Goal: Task Accomplishment & Management: Manage account settings

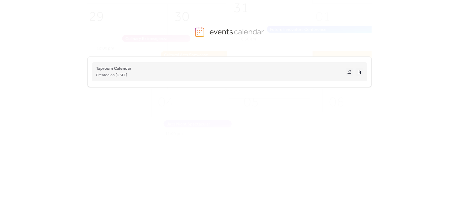
click at [344, 73] on div "Created on [DATE]" at bounding box center [221, 75] width 250 height 7
click at [348, 73] on button at bounding box center [350, 72] width 8 height 8
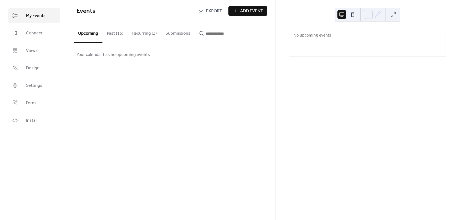
click at [133, 30] on button "Recurring (2)" at bounding box center [144, 32] width 33 height 20
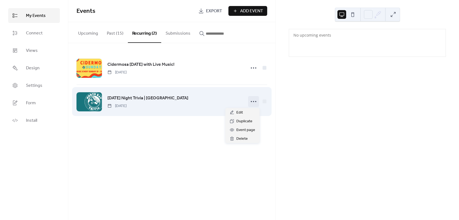
click at [251, 102] on icon at bounding box center [253, 101] width 9 height 9
click at [148, 89] on div "[DATE] Night Trivia | [GEOGRAPHIC_DATA] [DATE]" at bounding box center [172, 101] width 191 height 33
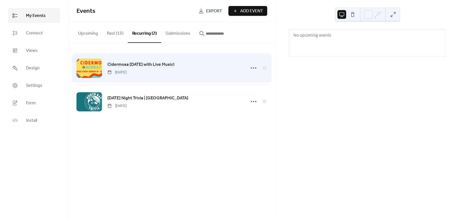
click at [148, 63] on span "Cidermosa [DATE] with Live Music!" at bounding box center [140, 64] width 67 height 7
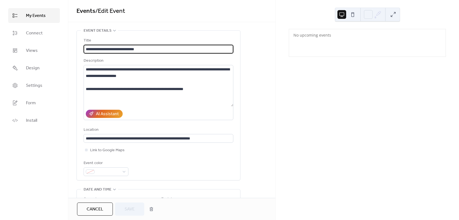
click at [238, 29] on div "**********" at bounding box center [171, 99] width 207 height 198
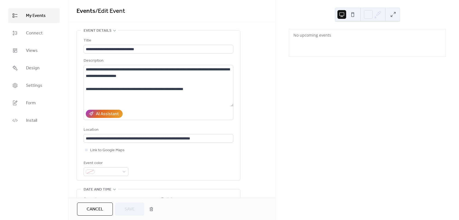
click at [36, 15] on span "My Events" at bounding box center [36, 16] width 20 height 7
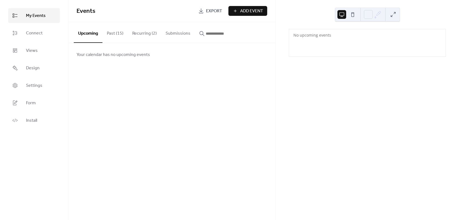
click at [143, 30] on button "Recurring (2)" at bounding box center [144, 32] width 33 height 20
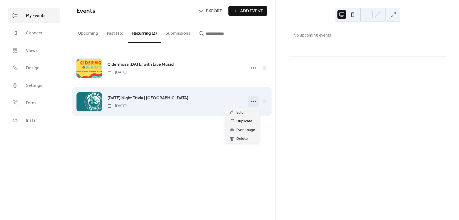
click at [253, 104] on icon at bounding box center [253, 101] width 9 height 9
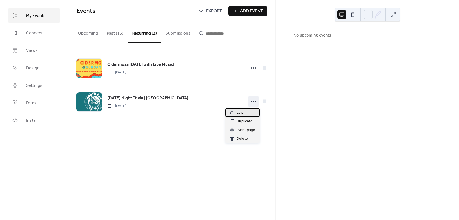
click at [240, 115] on span "Edit" at bounding box center [239, 113] width 7 height 7
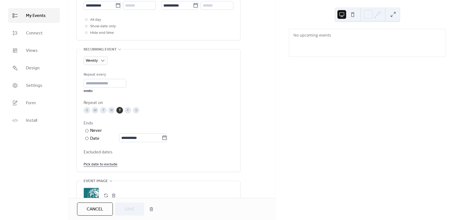
scroll to position [246, 0]
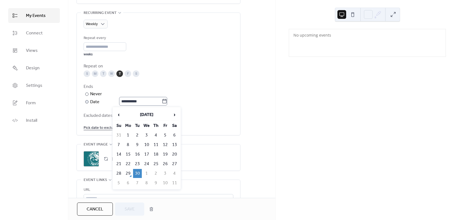
click at [167, 102] on icon at bounding box center [164, 101] width 5 height 5
click at [162, 102] on input "**********" at bounding box center [140, 101] width 43 height 9
click at [177, 114] on span "›" at bounding box center [175, 114] width 8 height 11
click at [165, 174] on td "31" at bounding box center [165, 173] width 9 height 9
type input "**********"
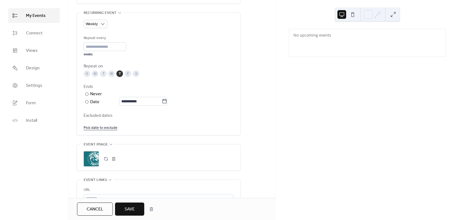
click at [126, 212] on span "Save" at bounding box center [130, 209] width 10 height 7
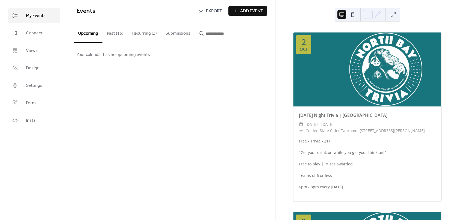
click at [118, 28] on button "Past (15)" at bounding box center [114, 32] width 25 height 20
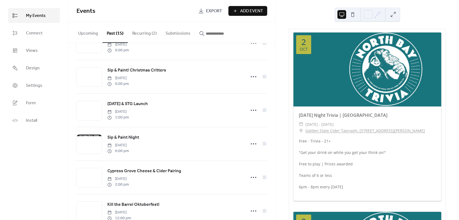
scroll to position [328, 0]
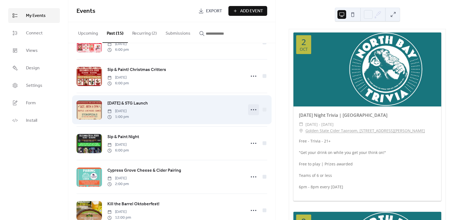
click at [253, 110] on circle at bounding box center [253, 109] width 1 height 1
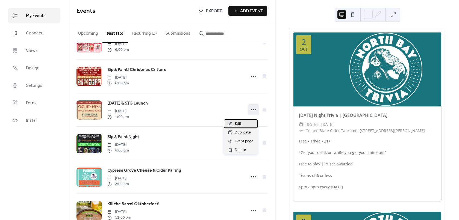
click at [239, 123] on span "Edit" at bounding box center [238, 124] width 7 height 7
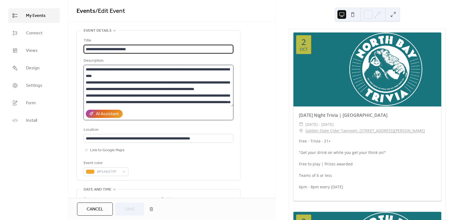
click at [166, 98] on textarea "**********" at bounding box center [159, 86] width 150 height 42
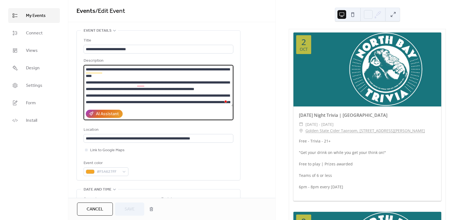
click at [203, 81] on textarea "**********" at bounding box center [159, 86] width 150 height 42
type textarea "**********"
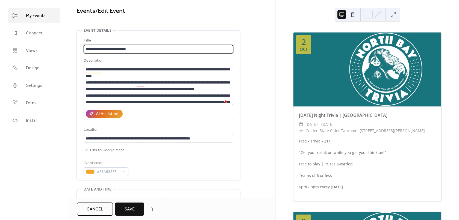
drag, startPoint x: 140, startPoint y: 47, endPoint x: 100, endPoint y: 49, distance: 40.5
click at [100, 49] on input "**********" at bounding box center [159, 49] width 150 height 9
click at [103, 46] on input "**********" at bounding box center [159, 49] width 150 height 9
type input "**********"
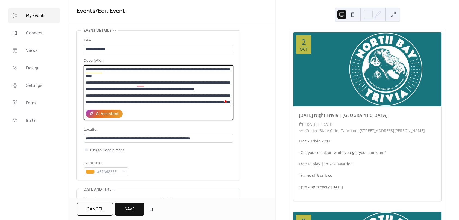
click at [150, 94] on textarea "**********" at bounding box center [159, 86] width 150 height 42
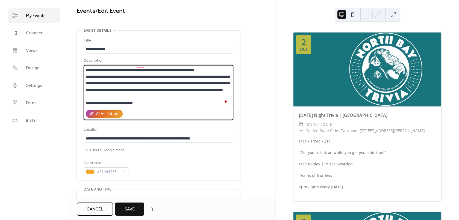
scroll to position [27, 0]
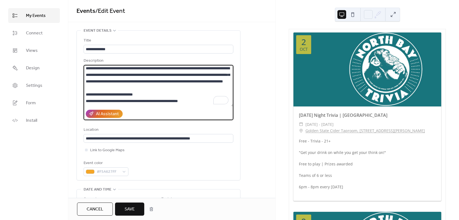
click at [171, 96] on textarea "**********" at bounding box center [159, 86] width 150 height 42
drag, startPoint x: 204, startPoint y: 88, endPoint x: 221, endPoint y: 85, distance: 16.3
click at [221, 85] on textarea "**********" at bounding box center [159, 86] width 150 height 42
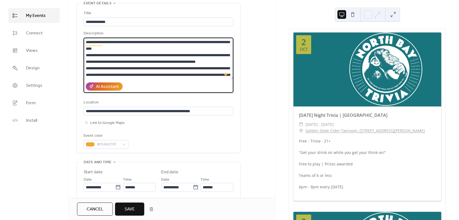
scroll to position [46, 0]
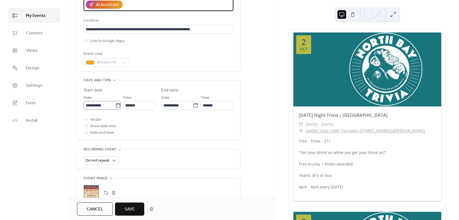
type textarea "**********"
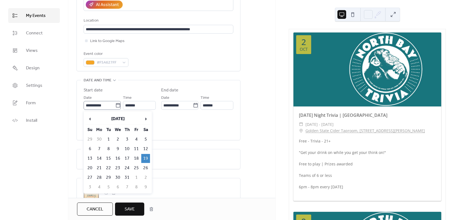
click at [117, 106] on icon at bounding box center [117, 105] width 5 height 5
click at [115, 106] on input "**********" at bounding box center [100, 105] width 32 height 9
click at [145, 119] on span "›" at bounding box center [146, 118] width 8 height 11
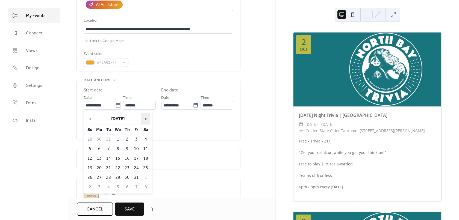
click at [145, 119] on span "›" at bounding box center [146, 118] width 8 height 11
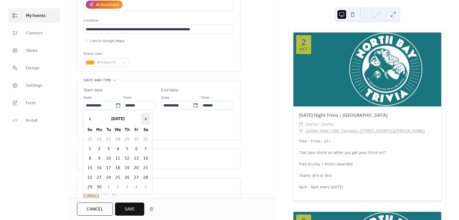
click at [145, 119] on span "›" at bounding box center [146, 118] width 8 height 11
click at [146, 155] on td "18" at bounding box center [145, 158] width 9 height 9
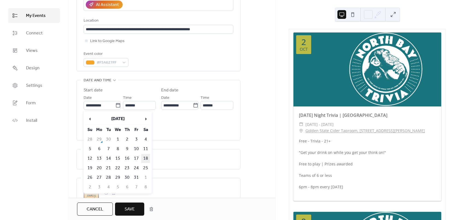
type input "**********"
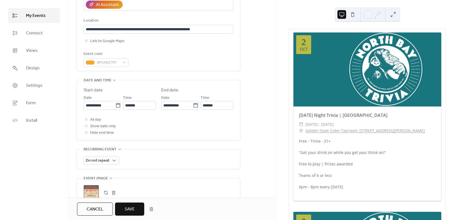
click at [174, 119] on div "All day Show date only Hide end time" at bounding box center [159, 126] width 150 height 20
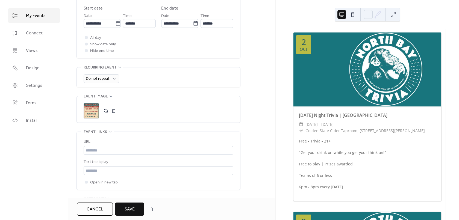
click at [115, 113] on button "button" at bounding box center [114, 111] width 8 height 8
click at [95, 112] on icon at bounding box center [91, 111] width 9 height 9
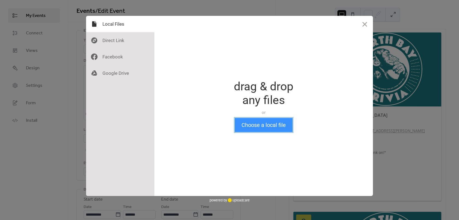
click at [268, 127] on button "Choose a local file" at bounding box center [264, 125] width 58 height 14
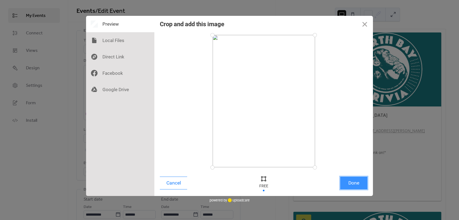
click at [349, 182] on button "Done" at bounding box center [353, 183] width 27 height 13
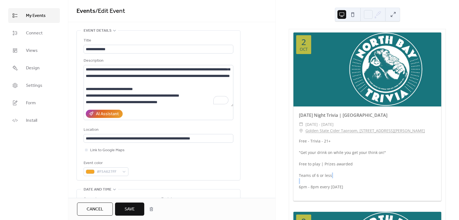
click at [349, 182] on div "Free - Trivia - 21+ "Get your drink on while you get your think on!" Free to pl…" at bounding box center [368, 166] width 148 height 57
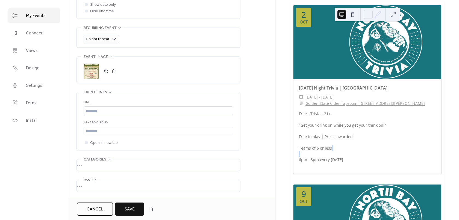
click at [130, 207] on span "Save" at bounding box center [130, 209] width 10 height 7
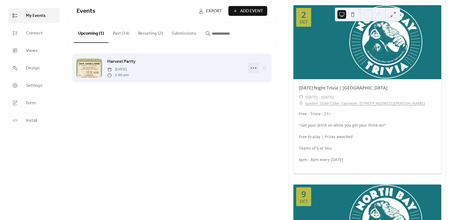
click at [253, 66] on icon at bounding box center [253, 68] width 9 height 9
click at [240, 52] on div "Harvest Parrty [DATE] 1:00 pm" at bounding box center [172, 67] width 191 height 33
click at [129, 69] on span "[DATE]" at bounding box center [118, 70] width 22 height 6
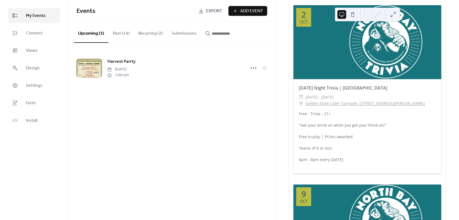
click at [148, 34] on button "Recurring (2)" at bounding box center [150, 32] width 33 height 20
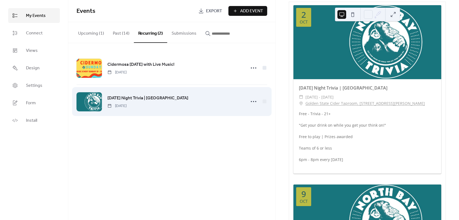
click at [114, 94] on div "[DATE] Night Trivia | [GEOGRAPHIC_DATA] [DATE]" at bounding box center [172, 101] width 191 height 33
click at [253, 98] on icon at bounding box center [253, 101] width 9 height 9
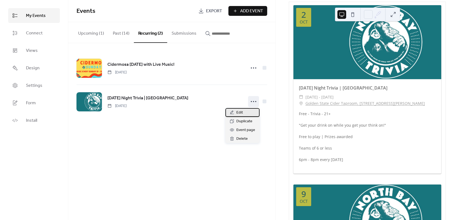
click at [241, 112] on span "Edit" at bounding box center [239, 113] width 7 height 7
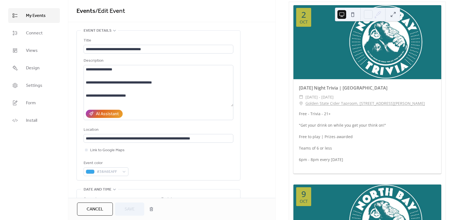
click at [206, 34] on div "**********" at bounding box center [159, 106] width 150 height 150
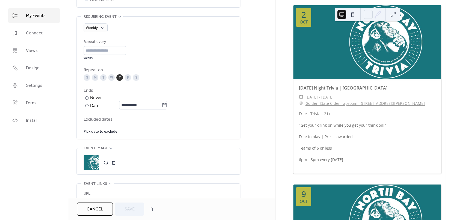
scroll to position [273, 0]
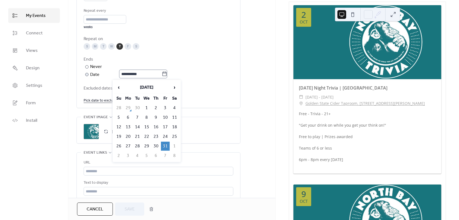
click at [167, 75] on icon at bounding box center [164, 73] width 5 height 5
click at [162, 75] on input "**********" at bounding box center [140, 74] width 43 height 9
click at [165, 145] on td "31" at bounding box center [165, 146] width 9 height 9
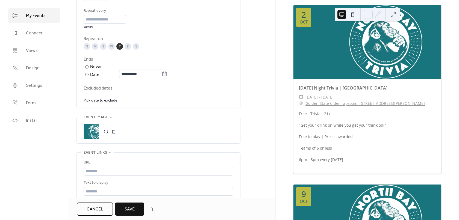
click at [128, 211] on span "Save" at bounding box center [130, 209] width 10 height 7
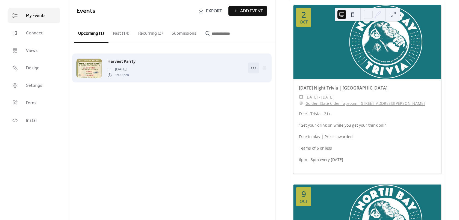
click at [254, 70] on icon at bounding box center [253, 68] width 9 height 9
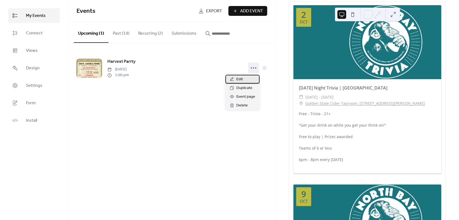
click at [244, 80] on div "Edit" at bounding box center [242, 79] width 34 height 9
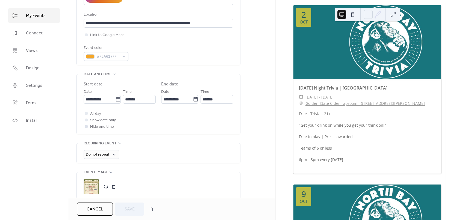
scroll to position [164, 0]
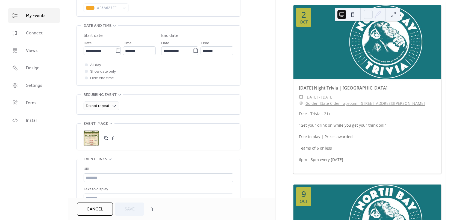
click at [93, 141] on div ";" at bounding box center [91, 138] width 15 height 15
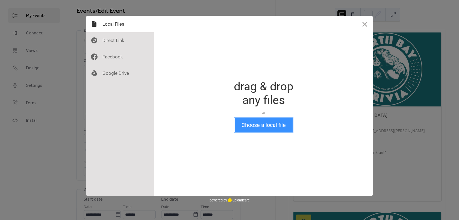
click at [262, 123] on button "Choose a local file" at bounding box center [264, 125] width 58 height 14
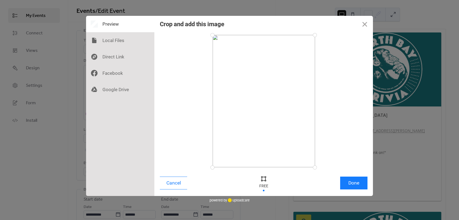
click at [264, 180] on div at bounding box center [264, 179] width 8 height 8
click at [264, 179] on div at bounding box center [264, 179] width 8 height 8
drag, startPoint x: 266, startPoint y: 138, endPoint x: 269, endPoint y: 165, distance: 27.1
click at [269, 165] on div at bounding box center [264, 101] width 102 height 133
click at [269, 157] on div at bounding box center [264, 101] width 102 height 133
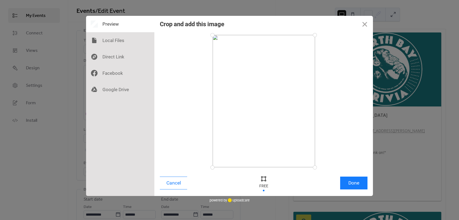
click at [269, 156] on div at bounding box center [264, 101] width 102 height 133
drag, startPoint x: 314, startPoint y: 167, endPoint x: 316, endPoint y: 111, distance: 56.3
click at [316, 111] on div at bounding box center [315, 111] width 10 height 10
click at [358, 185] on button "Done" at bounding box center [353, 183] width 27 height 13
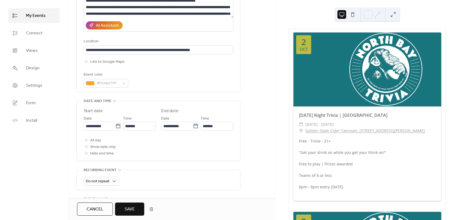
scroll to position [109, 0]
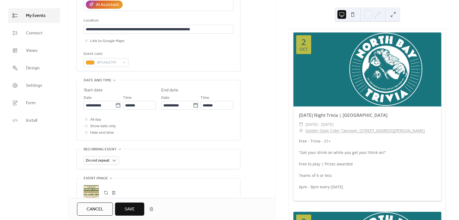
drag, startPoint x: 129, startPoint y: 208, endPoint x: 135, endPoint y: 202, distance: 8.9
click at [129, 208] on span "Save" at bounding box center [130, 209] width 10 height 7
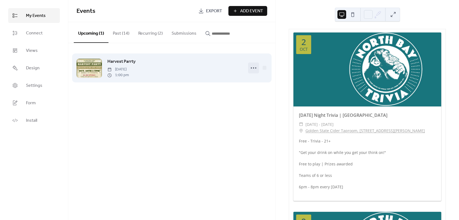
click at [251, 70] on icon at bounding box center [253, 68] width 9 height 9
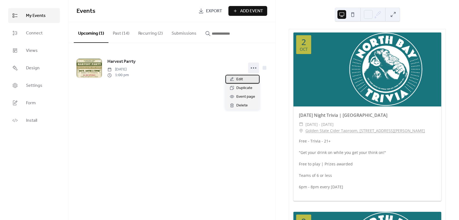
click at [240, 78] on span "Edit" at bounding box center [239, 79] width 7 height 7
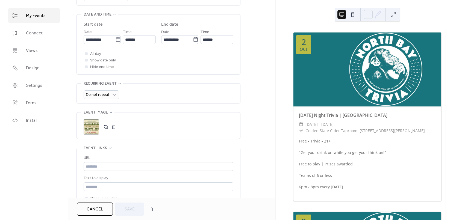
scroll to position [191, 0]
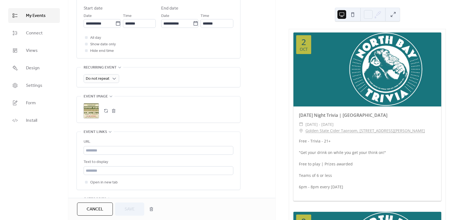
click at [116, 109] on button "button" at bounding box center [114, 111] width 8 height 8
click at [98, 111] on div ";" at bounding box center [91, 110] width 15 height 15
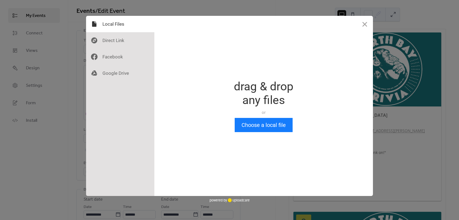
scroll to position [0, 0]
click at [276, 125] on button "Choose a local file" at bounding box center [264, 125] width 58 height 14
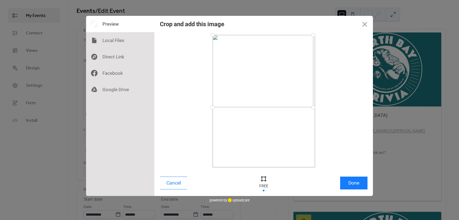
drag, startPoint x: 314, startPoint y: 167, endPoint x: 313, endPoint y: 107, distance: 59.6
click at [313, 107] on div at bounding box center [314, 108] width 10 height 10
drag, startPoint x: 355, startPoint y: 180, endPoint x: 350, endPoint y: 182, distance: 4.6
click at [354, 181] on button "Done" at bounding box center [353, 183] width 27 height 13
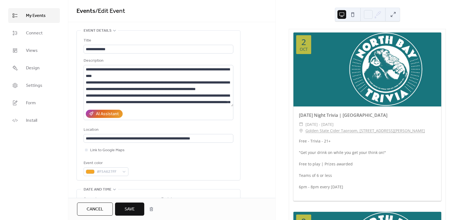
click at [138, 206] on button "Save" at bounding box center [129, 209] width 29 height 13
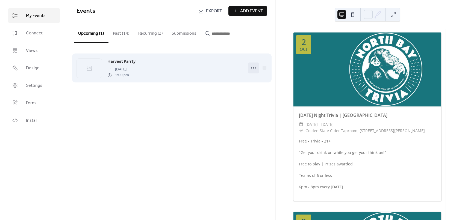
click at [253, 68] on icon at bounding box center [253, 68] width 9 height 9
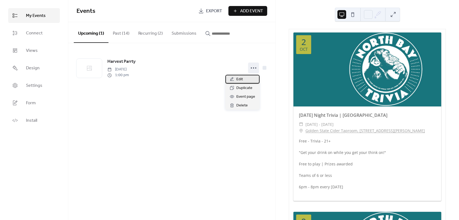
click at [238, 77] on span "Edit" at bounding box center [239, 79] width 7 height 7
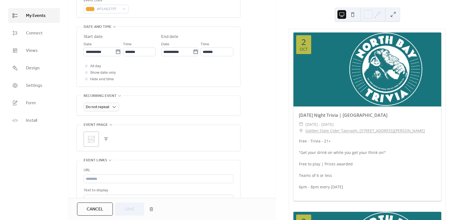
scroll to position [164, 0]
click at [87, 139] on div ";" at bounding box center [91, 138] width 15 height 15
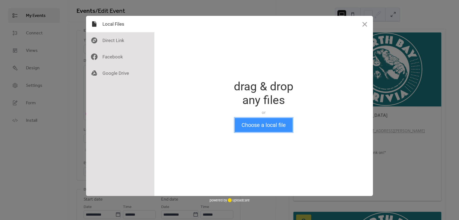
click at [267, 127] on button "Choose a local file" at bounding box center [264, 125] width 58 height 14
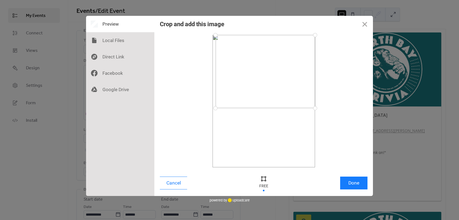
drag, startPoint x: 214, startPoint y: 168, endPoint x: 215, endPoint y: 108, distance: 60.2
click at [215, 108] on div at bounding box center [216, 109] width 10 height 10
click at [359, 184] on button "Done" at bounding box center [353, 183] width 27 height 13
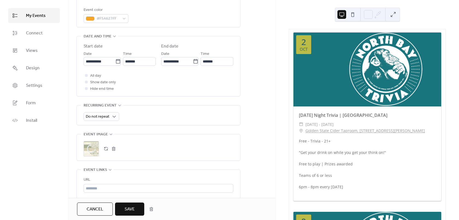
scroll to position [164, 0]
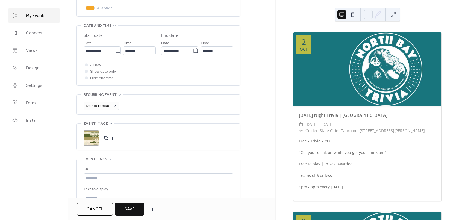
click at [128, 212] on span "Save" at bounding box center [130, 209] width 10 height 7
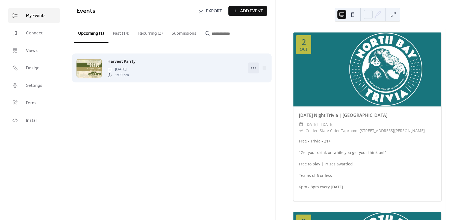
click at [252, 67] on icon at bounding box center [253, 68] width 9 height 9
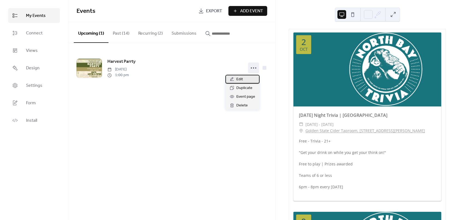
click at [242, 80] on span "Edit" at bounding box center [239, 79] width 7 height 7
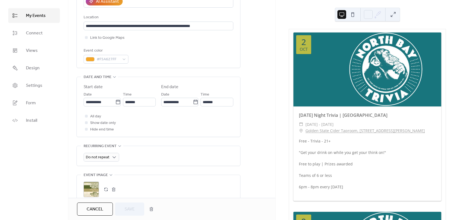
scroll to position [164, 0]
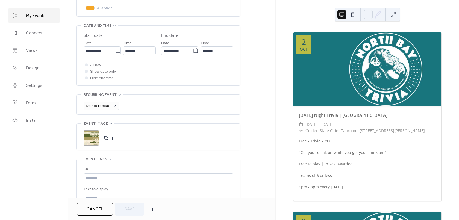
click at [93, 137] on div ";" at bounding box center [91, 138] width 15 height 15
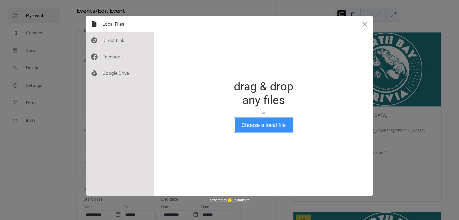
click at [273, 130] on button "Choose a local file" at bounding box center [264, 125] width 58 height 14
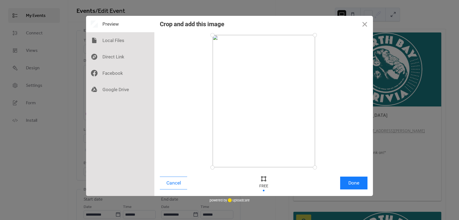
click at [212, 168] on div at bounding box center [213, 168] width 10 height 10
drag, startPoint x: 288, startPoint y: 128, endPoint x: 274, endPoint y: 128, distance: 14.8
click at [274, 128] on div at bounding box center [264, 101] width 102 height 133
drag, startPoint x: 213, startPoint y: 169, endPoint x: 245, endPoint y: 111, distance: 66.9
click at [245, 111] on div at bounding box center [245, 111] width 10 height 10
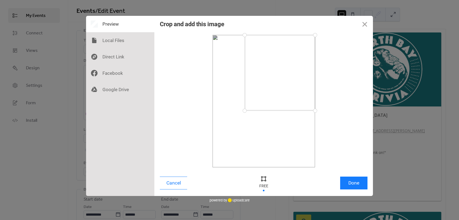
drag, startPoint x: 280, startPoint y: 89, endPoint x: 289, endPoint y: 87, distance: 9.9
click at [289, 87] on div at bounding box center [280, 73] width 71 height 76
drag, startPoint x: 245, startPoint y: 111, endPoint x: 255, endPoint y: 109, distance: 10.7
click at [255, 109] on div at bounding box center [256, 109] width 10 height 10
drag, startPoint x: 316, startPoint y: 109, endPoint x: 311, endPoint y: 98, distance: 11.1
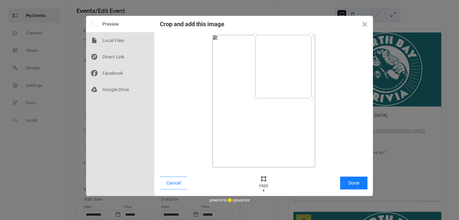
click at [311, 98] on div at bounding box center [312, 99] width 10 height 10
drag, startPoint x: 311, startPoint y: 34, endPoint x: 312, endPoint y: 40, distance: 5.6
click at [312, 40] on div at bounding box center [312, 40] width 10 height 10
click at [256, 100] on div at bounding box center [257, 100] width 10 height 10
drag, startPoint x: 359, startPoint y: 184, endPoint x: 308, endPoint y: 108, distance: 91.5
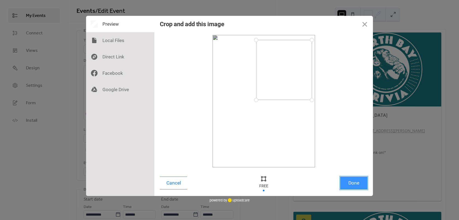
click at [302, 122] on div "Crop and add this image Cancel Done" at bounding box center [263, 106] width 219 height 180
click at [354, 183] on button "Done" at bounding box center [353, 183] width 27 height 13
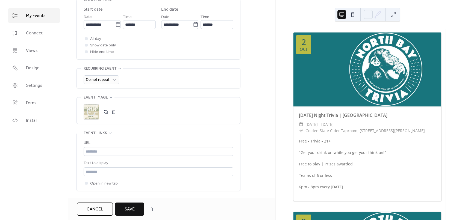
scroll to position [191, 0]
click at [128, 208] on span "Save" at bounding box center [130, 209] width 10 height 7
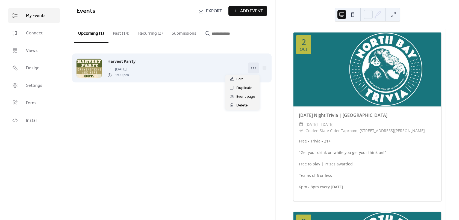
drag, startPoint x: 254, startPoint y: 71, endPoint x: 250, endPoint y: 71, distance: 4.4
click at [254, 71] on icon at bounding box center [253, 68] width 9 height 9
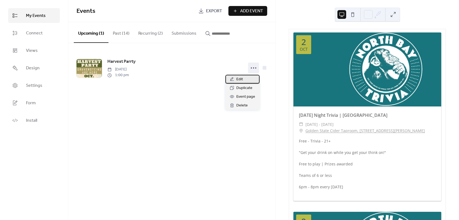
click at [243, 81] on span "Edit" at bounding box center [239, 79] width 7 height 7
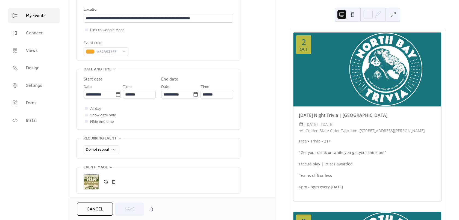
scroll to position [191, 0]
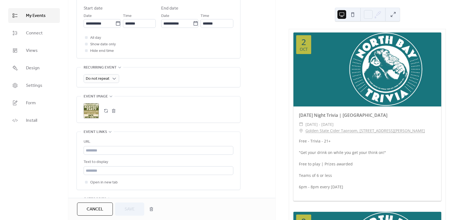
click at [91, 110] on div ";" at bounding box center [91, 110] width 15 height 15
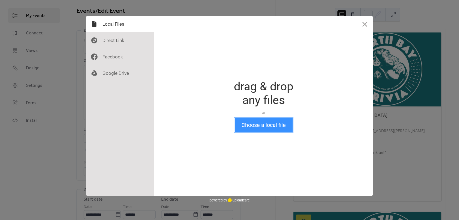
click at [251, 124] on button "Choose a local file" at bounding box center [264, 125] width 58 height 14
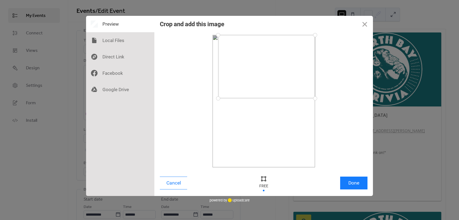
drag, startPoint x: 213, startPoint y: 169, endPoint x: 218, endPoint y: 98, distance: 70.7
click at [218, 98] on div at bounding box center [218, 99] width 10 height 10
click at [355, 183] on button "Done" at bounding box center [353, 183] width 27 height 13
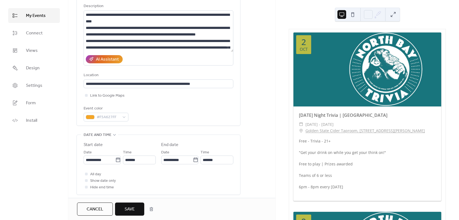
scroll to position [164, 0]
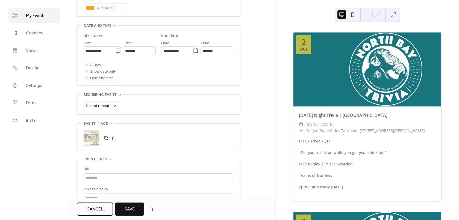
click at [127, 210] on span "Save" at bounding box center [130, 209] width 10 height 7
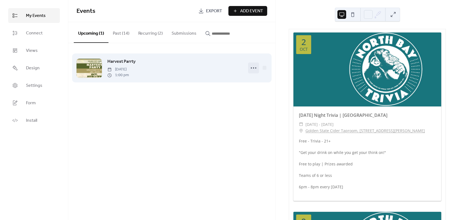
click at [251, 70] on icon at bounding box center [253, 68] width 9 height 9
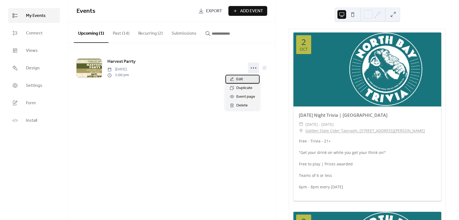
click at [241, 79] on span "Edit" at bounding box center [239, 79] width 7 height 7
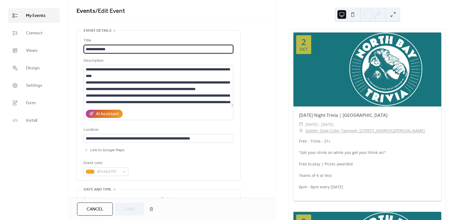
click at [105, 49] on input "**********" at bounding box center [159, 49] width 150 height 9
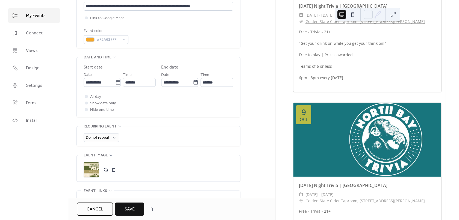
scroll to position [164, 0]
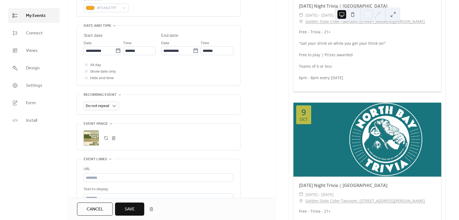
type input "**********"
click at [91, 140] on div ";" at bounding box center [91, 138] width 15 height 15
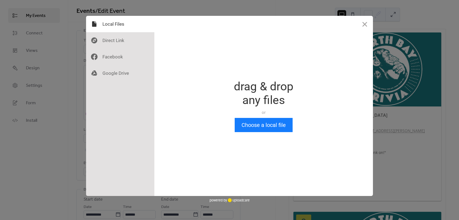
scroll to position [0, 0]
click at [268, 123] on button "Choose a local file" at bounding box center [264, 125] width 58 height 14
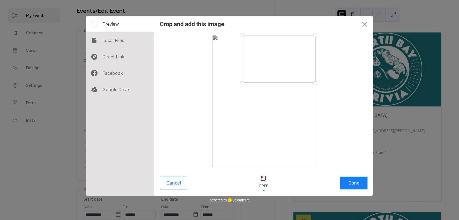
drag, startPoint x: 222, startPoint y: 160, endPoint x: 242, endPoint y: 83, distance: 79.9
click at [242, 83] on div at bounding box center [243, 83] width 10 height 10
click at [355, 180] on button "Done" at bounding box center [353, 183] width 27 height 13
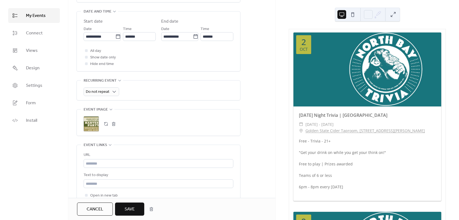
scroll to position [191, 0]
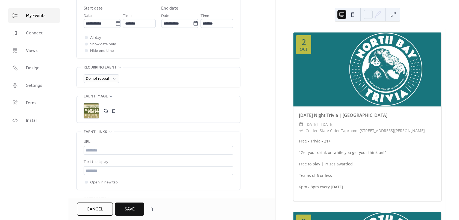
click at [93, 112] on div ";" at bounding box center [91, 110] width 15 height 15
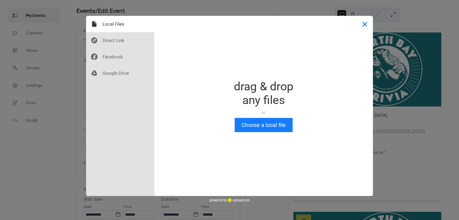
click at [365, 25] on button "Close" at bounding box center [365, 24] width 16 height 16
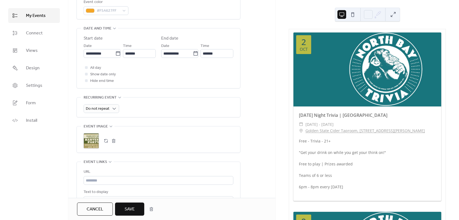
scroll to position [164, 0]
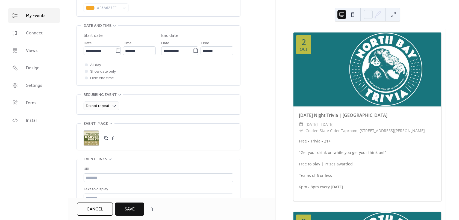
click at [130, 206] on span "Save" at bounding box center [130, 209] width 10 height 7
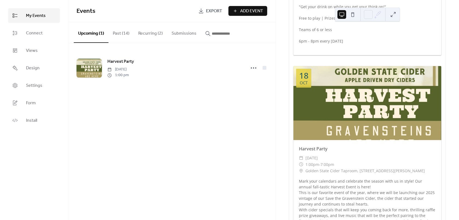
scroll to position [519, 0]
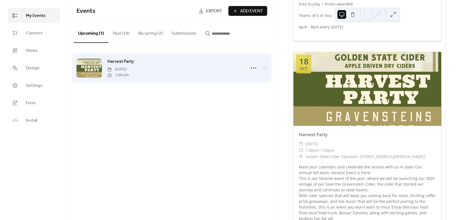
drag, startPoint x: 125, startPoint y: 66, endPoint x: 194, endPoint y: 77, distance: 69.1
click at [126, 66] on div "Harvest Party [DATE] 1:00 pm" at bounding box center [174, 68] width 135 height 20
click at [250, 68] on icon at bounding box center [253, 68] width 9 height 9
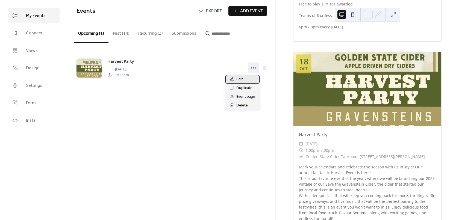
click at [244, 80] on div "Edit" at bounding box center [242, 79] width 34 height 9
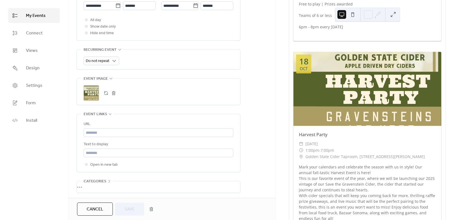
scroll to position [219, 0]
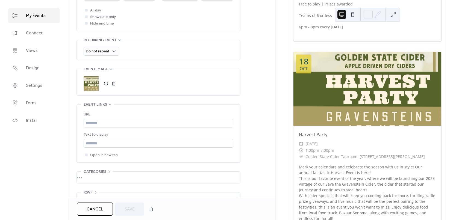
click at [96, 82] on div ";" at bounding box center [91, 83] width 15 height 15
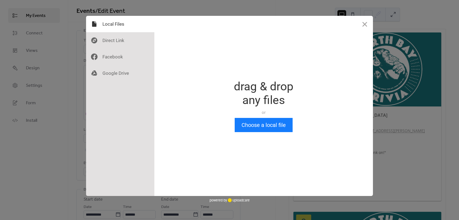
scroll to position [0, 0]
click at [270, 122] on button "Choose a local file" at bounding box center [264, 125] width 58 height 14
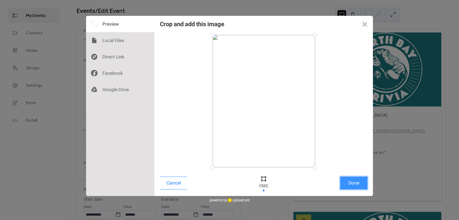
click at [354, 185] on button "Done" at bounding box center [353, 183] width 27 height 13
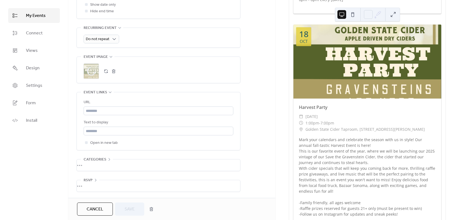
scroll to position [232, 0]
click at [133, 207] on span "Save" at bounding box center [130, 209] width 10 height 7
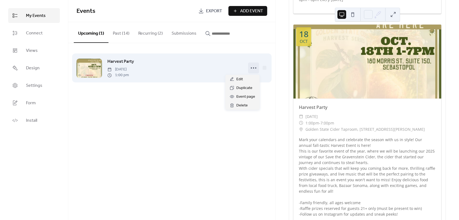
click at [252, 65] on icon at bounding box center [253, 68] width 9 height 9
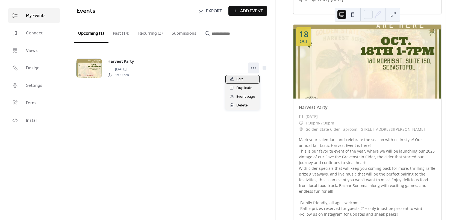
click at [240, 80] on span "Edit" at bounding box center [239, 79] width 7 height 7
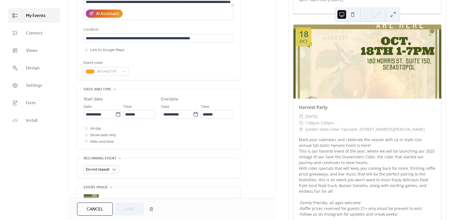
scroll to position [109, 0]
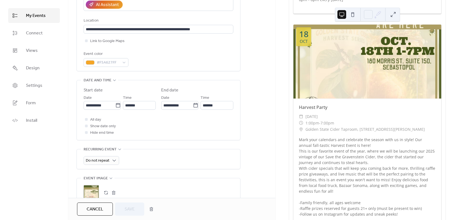
click at [95, 187] on div ";" at bounding box center [91, 192] width 15 height 15
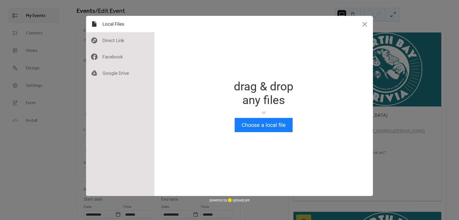
scroll to position [0, 0]
click at [249, 118] on button "Choose a local file" at bounding box center [264, 125] width 58 height 14
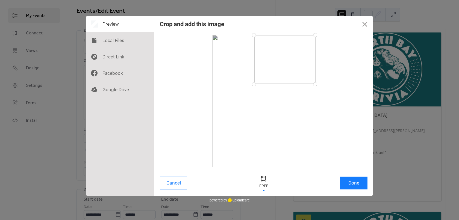
drag, startPoint x: 217, startPoint y: 164, endPoint x: 254, endPoint y: 84, distance: 87.7
click at [254, 84] on div at bounding box center [254, 85] width 10 height 10
click at [359, 182] on button "Done" at bounding box center [353, 183] width 27 height 13
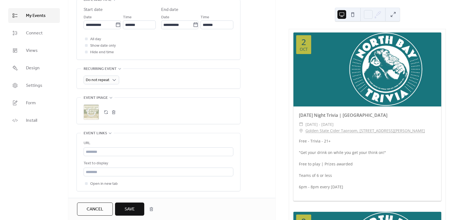
scroll to position [191, 0]
click at [128, 204] on button "Save" at bounding box center [129, 209] width 29 height 13
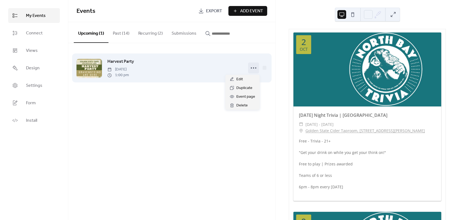
click at [256, 68] on circle at bounding box center [255, 68] width 1 height 1
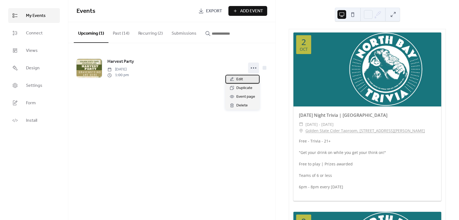
click at [240, 81] on span "Edit" at bounding box center [239, 79] width 7 height 7
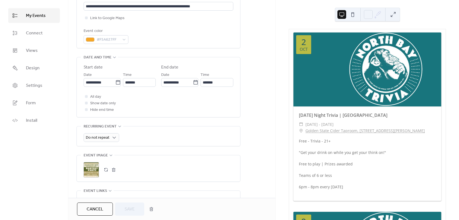
scroll to position [137, 0]
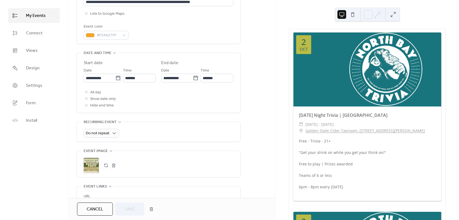
click at [100, 167] on div ";" at bounding box center [159, 165] width 150 height 15
click at [93, 167] on div ";" at bounding box center [91, 165] width 15 height 15
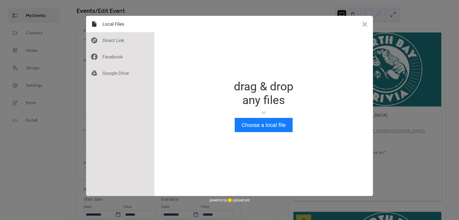
scroll to position [0, 0]
click at [271, 126] on button "Choose a local file" at bounding box center [264, 125] width 58 height 14
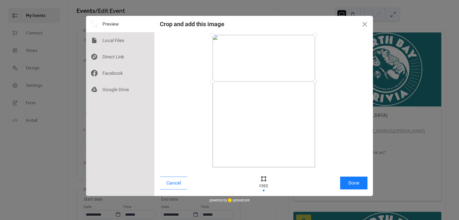
drag, startPoint x: 212, startPoint y: 170, endPoint x: 210, endPoint y: 82, distance: 88.3
click at [210, 82] on div at bounding box center [213, 82] width 10 height 10
click at [352, 184] on button "Done" at bounding box center [353, 183] width 27 height 13
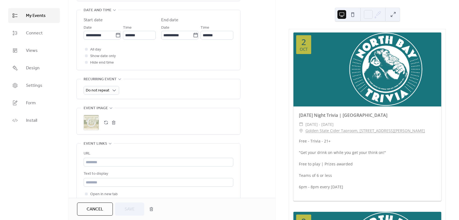
scroll to position [191, 0]
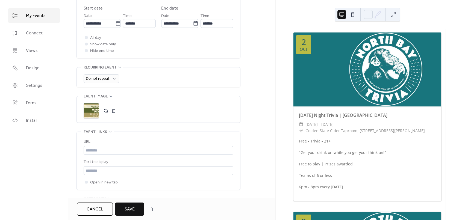
click at [129, 206] on span "Save" at bounding box center [130, 209] width 10 height 7
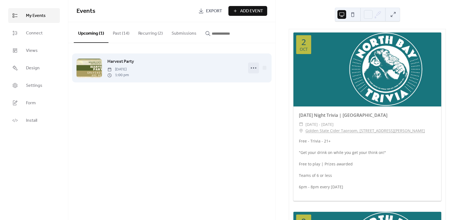
click at [250, 69] on icon at bounding box center [253, 68] width 9 height 9
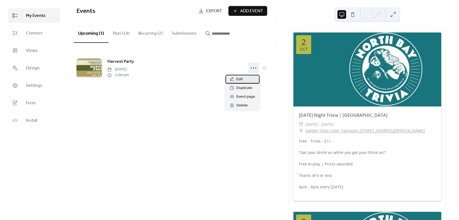
click at [238, 81] on span "Edit" at bounding box center [239, 79] width 7 height 7
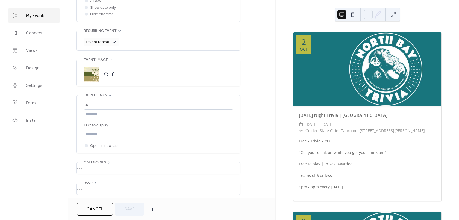
scroll to position [232, 0]
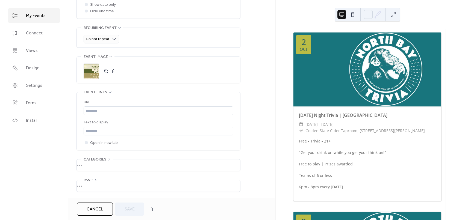
click at [91, 72] on div ";" at bounding box center [91, 71] width 15 height 15
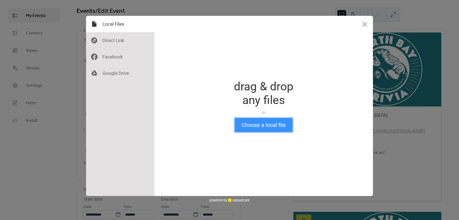
click at [284, 125] on button "Choose a local file" at bounding box center [264, 125] width 58 height 14
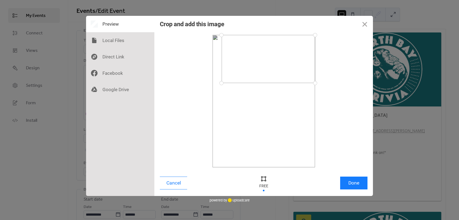
drag, startPoint x: 212, startPoint y: 167, endPoint x: 221, endPoint y: 83, distance: 84.5
click at [221, 83] on div at bounding box center [222, 83] width 10 height 10
click at [354, 181] on button "Done" at bounding box center [353, 183] width 27 height 13
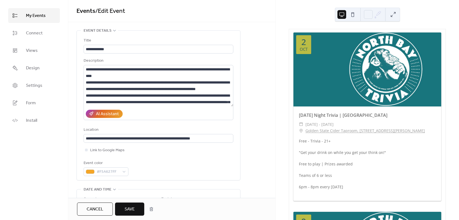
click at [131, 207] on span "Save" at bounding box center [130, 209] width 10 height 7
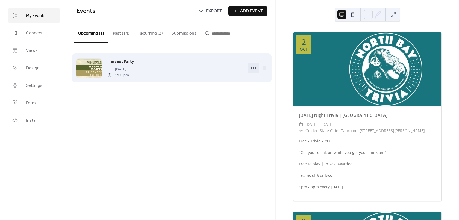
click at [254, 68] on circle at bounding box center [253, 68] width 1 height 1
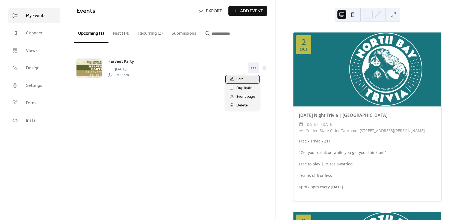
click at [242, 80] on span "Edit" at bounding box center [239, 79] width 7 height 7
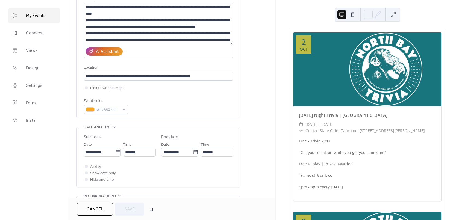
scroll to position [137, 0]
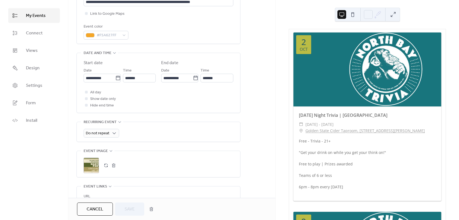
click at [97, 163] on div ";" at bounding box center [91, 165] width 15 height 15
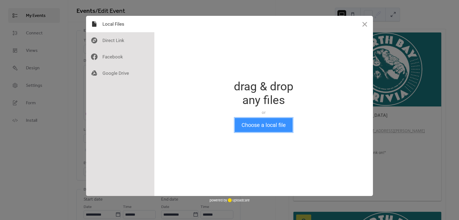
click at [253, 123] on button "Choose a local file" at bounding box center [264, 125] width 58 height 14
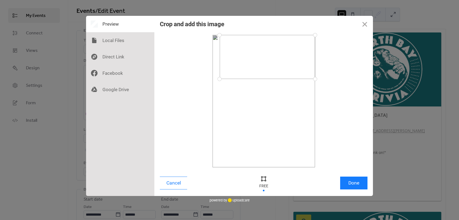
drag, startPoint x: 212, startPoint y: 166, endPoint x: 219, endPoint y: 79, distance: 87.2
click at [219, 79] on div at bounding box center [220, 79] width 10 height 10
click at [348, 179] on button "Done" at bounding box center [353, 183] width 27 height 13
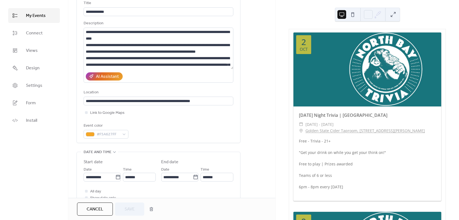
scroll to position [82, 0]
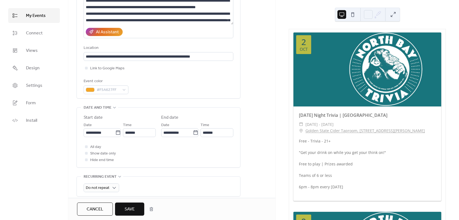
click at [132, 214] on button "Save" at bounding box center [129, 209] width 29 height 13
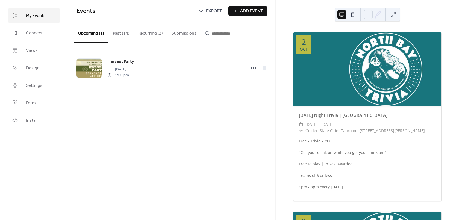
click at [127, 35] on button "Past (14)" at bounding box center [121, 32] width 25 height 20
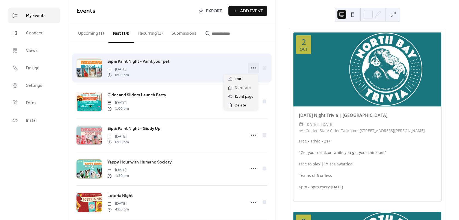
click at [251, 68] on icon at bounding box center [253, 68] width 9 height 9
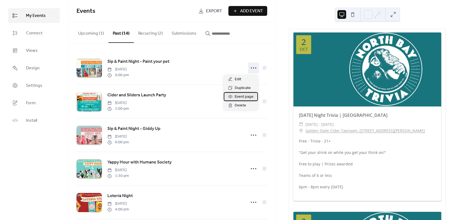
click at [239, 97] on span "Event page" at bounding box center [244, 97] width 19 height 7
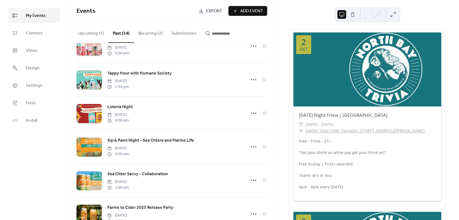
scroll to position [109, 0]
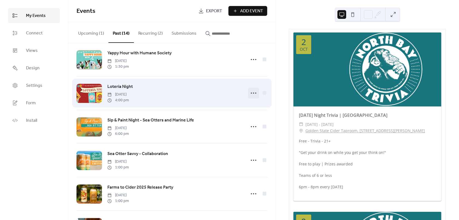
click at [251, 95] on icon at bounding box center [253, 93] width 9 height 9
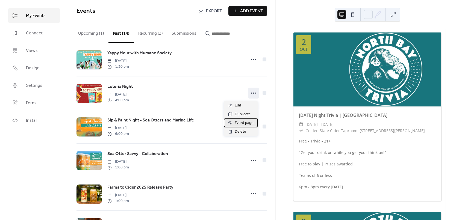
click at [239, 123] on span "Event page" at bounding box center [244, 123] width 19 height 7
click at [80, 36] on button "Upcoming (1)" at bounding box center [91, 32] width 35 height 20
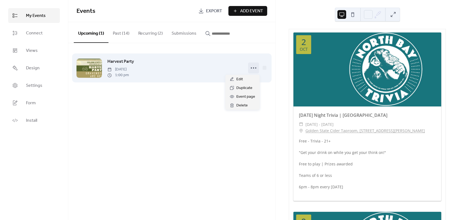
click at [254, 66] on icon at bounding box center [253, 68] width 9 height 9
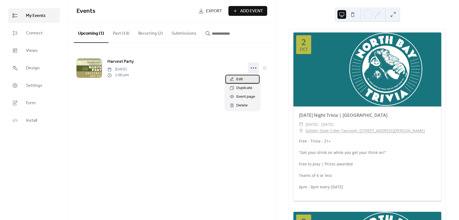
click at [240, 80] on span "Edit" at bounding box center [239, 79] width 7 height 7
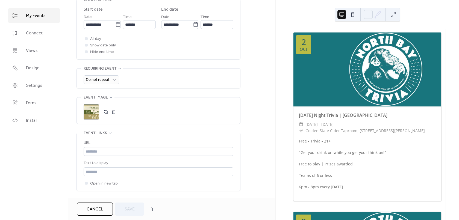
scroll to position [191, 0]
click at [94, 111] on div ";" at bounding box center [91, 110] width 15 height 15
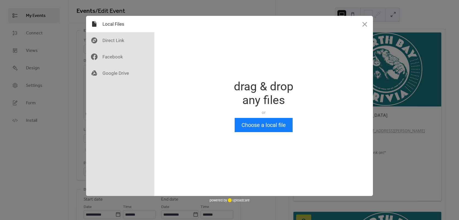
scroll to position [0, 0]
click at [268, 127] on button "Choose a local file" at bounding box center [264, 125] width 58 height 14
click at [262, 123] on button "Choose a local file" at bounding box center [264, 125] width 58 height 14
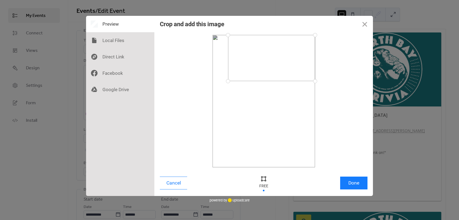
drag, startPoint x: 213, startPoint y: 168, endPoint x: 228, endPoint y: 81, distance: 88.4
click at [228, 81] on div at bounding box center [228, 82] width 10 height 10
drag, startPoint x: 255, startPoint y: 75, endPoint x: 290, endPoint y: 68, distance: 35.5
click at [290, 68] on div at bounding box center [271, 58] width 87 height 46
click at [348, 187] on button "Done" at bounding box center [353, 183] width 27 height 13
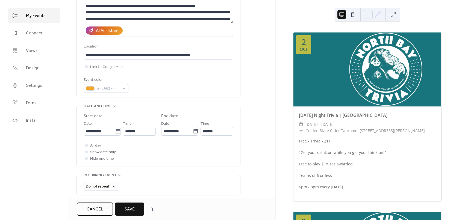
scroll to position [109, 0]
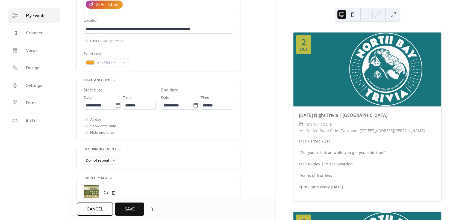
click at [125, 207] on span "Save" at bounding box center [130, 209] width 10 height 7
